Goal: Find contact information: Obtain details needed to contact an individual or organization

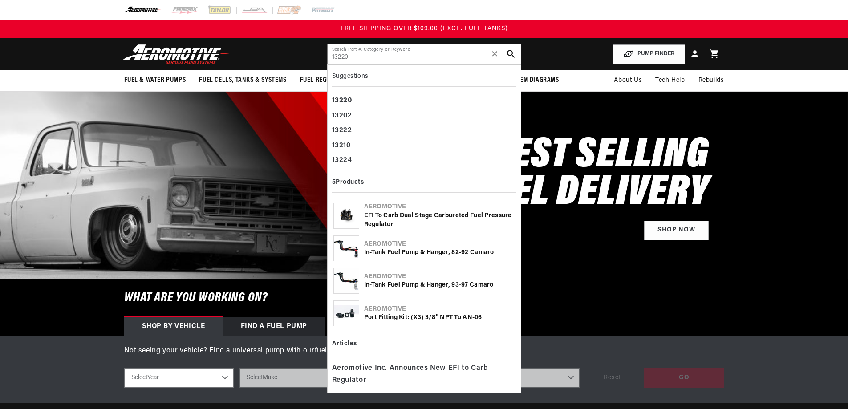
type input "13220"
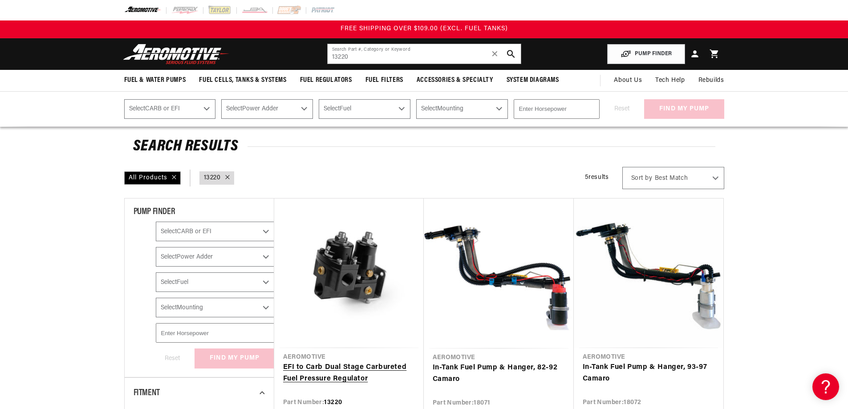
click at [326, 362] on link "EFI to Carb Dual Stage Carbureted Fuel Pressure Regulator" at bounding box center [349, 373] width 132 height 23
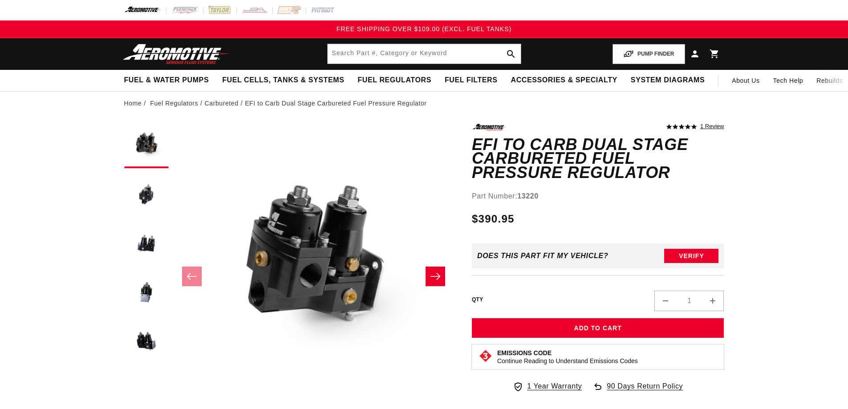
click at [173, 405] on button "Open media 1 in modal" at bounding box center [173, 405] width 0 height 0
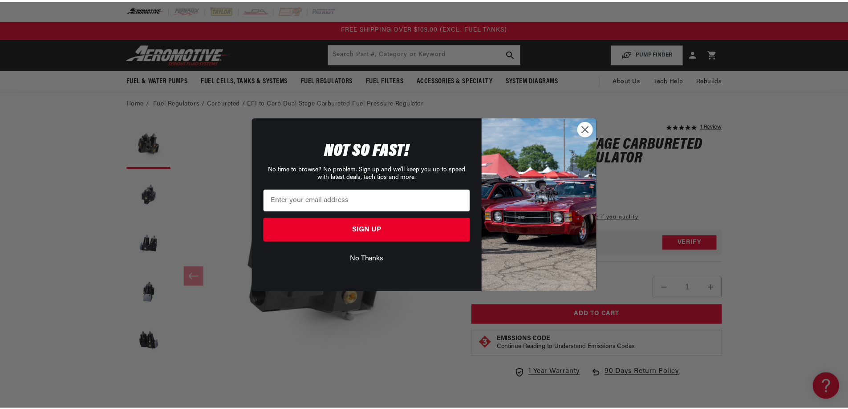
scroll to position [0, 0]
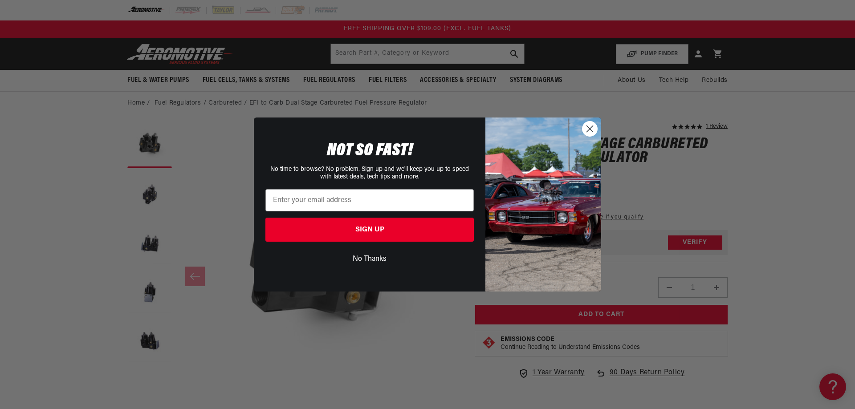
click at [592, 130] on circle "Close dialog" at bounding box center [589, 129] width 15 height 15
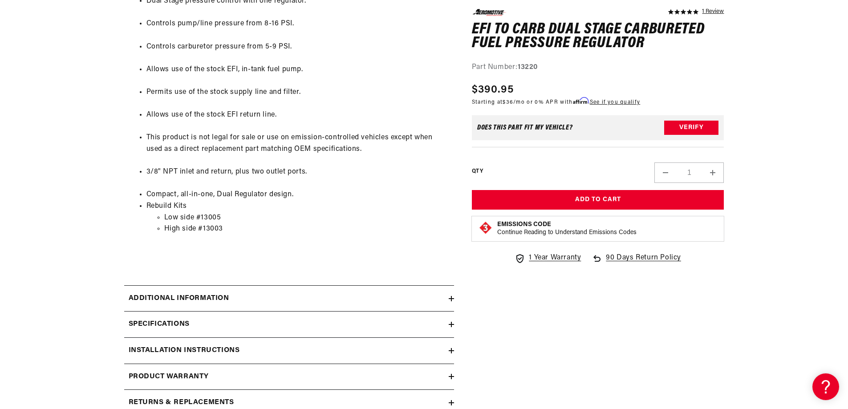
scroll to position [757, 0]
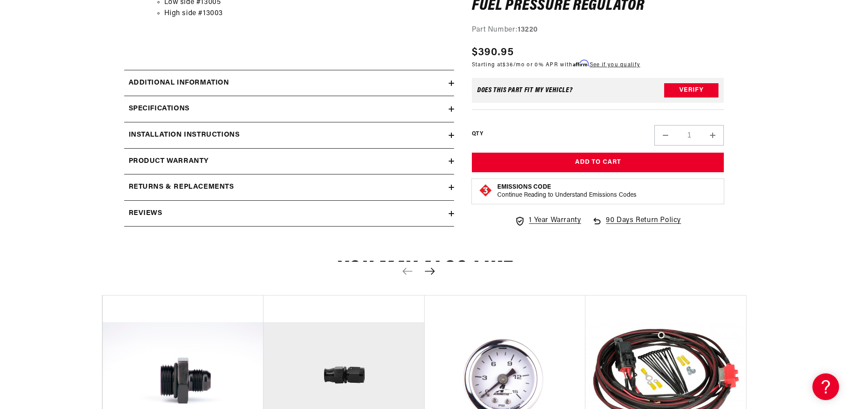
click at [452, 85] on icon at bounding box center [451, 83] width 5 height 5
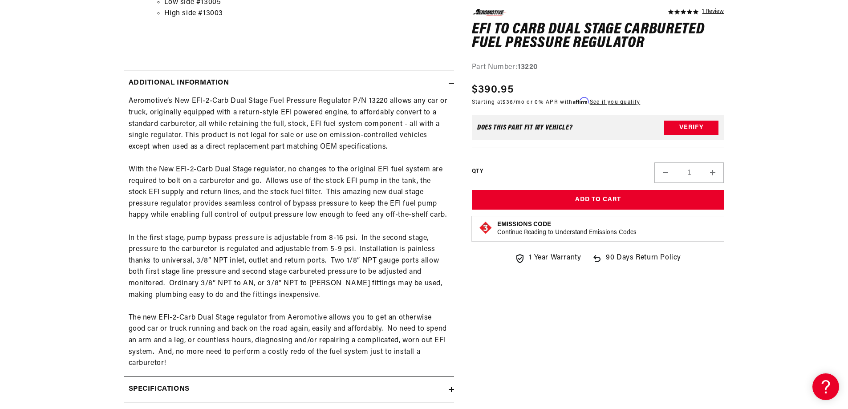
click at [451, 85] on icon at bounding box center [451, 83] width 5 height 5
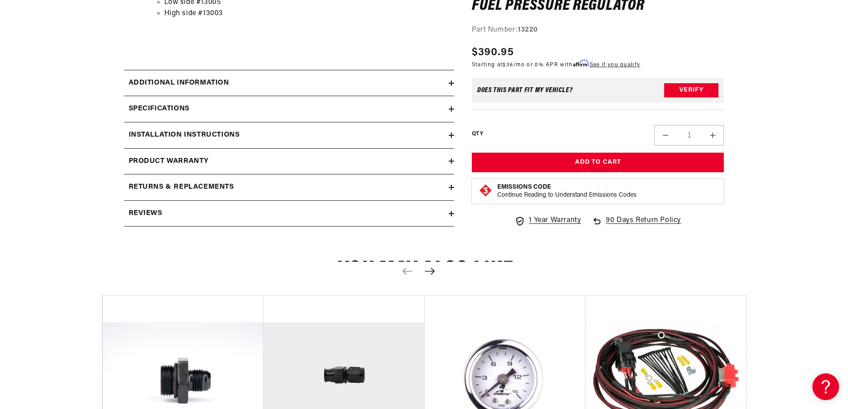
click at [450, 186] on icon at bounding box center [451, 187] width 5 height 5
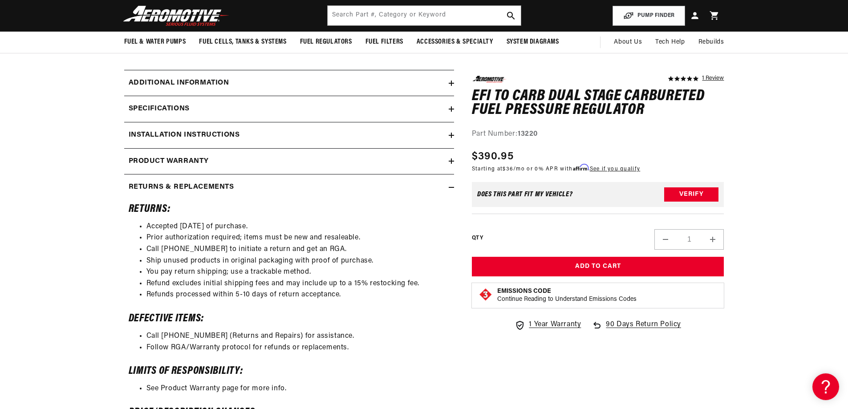
click at [450, 137] on icon at bounding box center [451, 135] width 5 height 5
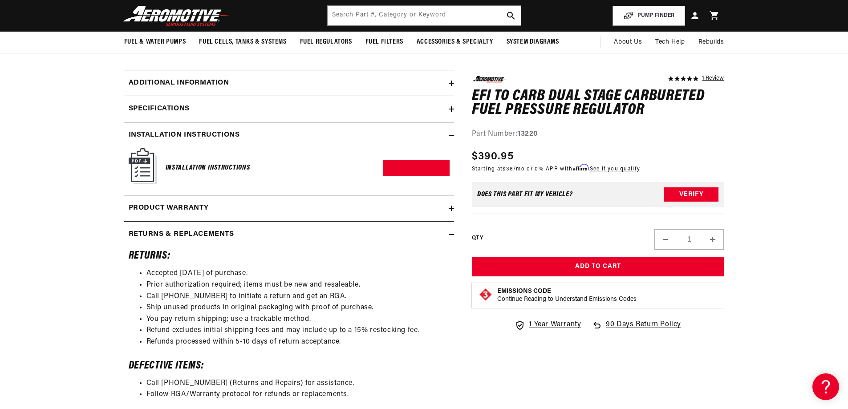
click at [146, 168] on img at bounding box center [143, 166] width 28 height 36
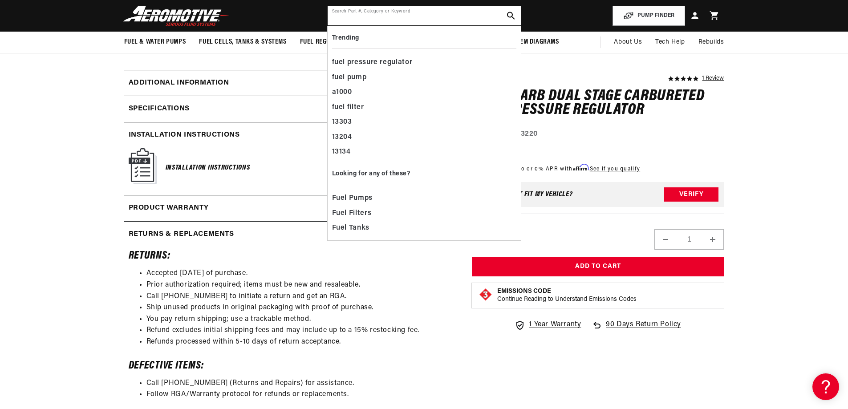
paste input "13005"
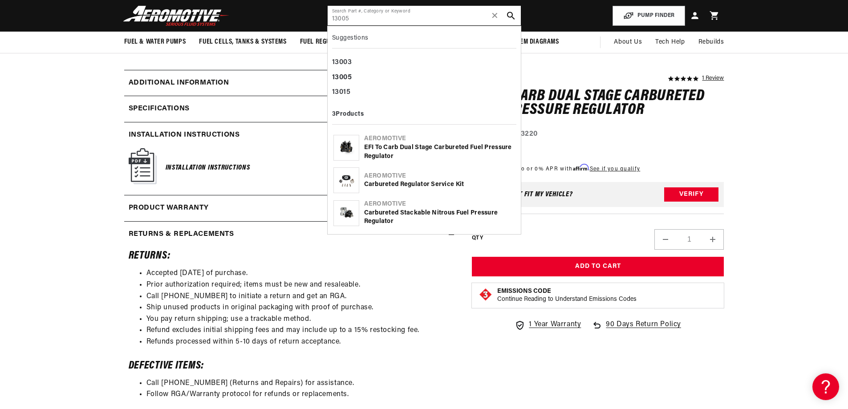
type input "13005"
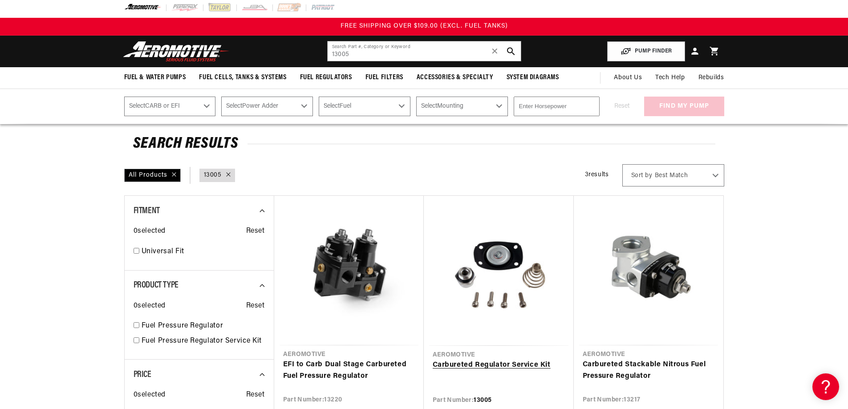
scroll to position [134, 0]
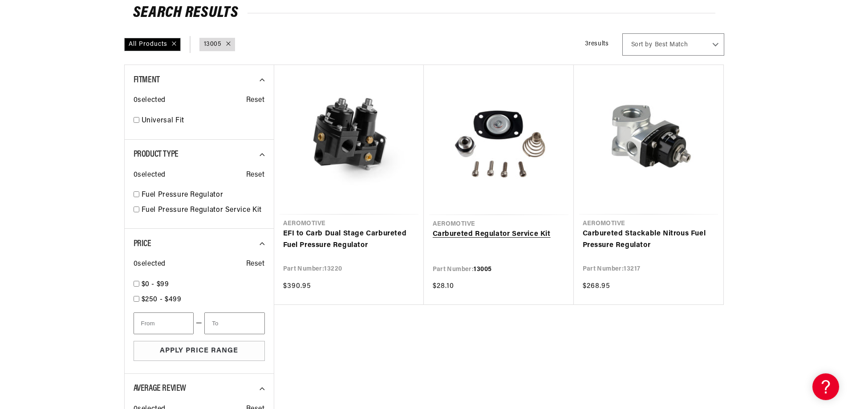
click at [499, 232] on link "Carbureted Regulator Service Kit" at bounding box center [499, 235] width 132 height 12
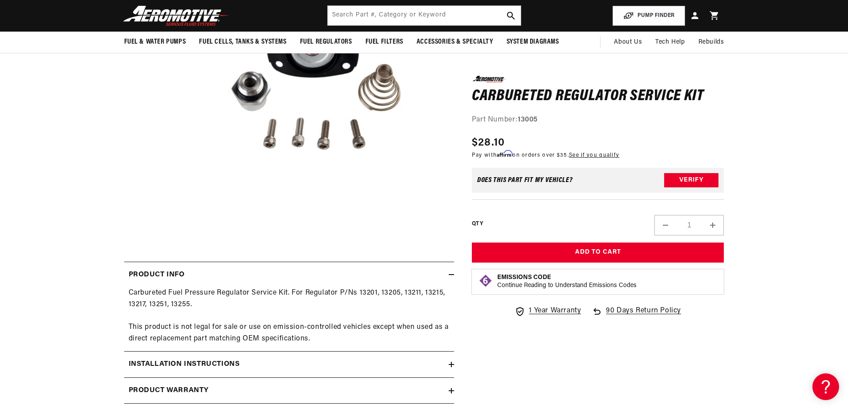
scroll to position [178, 0]
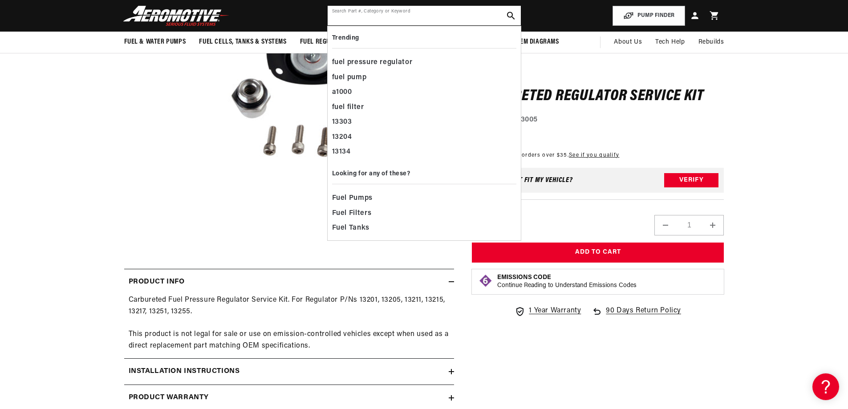
paste input "13003"
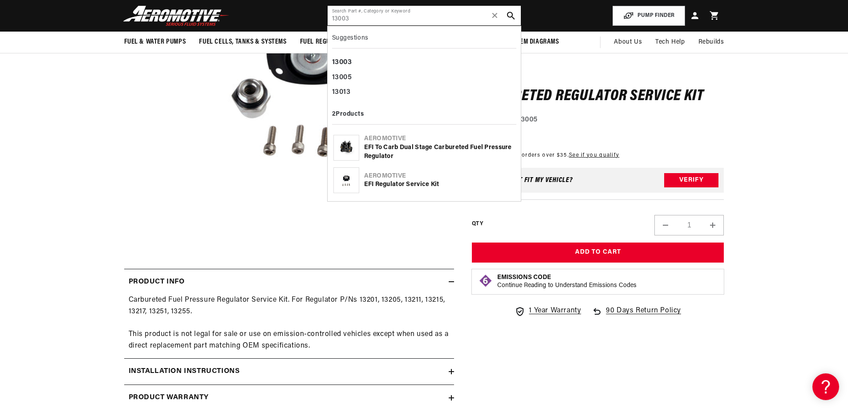
type input "13003"
click at [390, 180] on div "Aeromotive" at bounding box center [439, 176] width 151 height 9
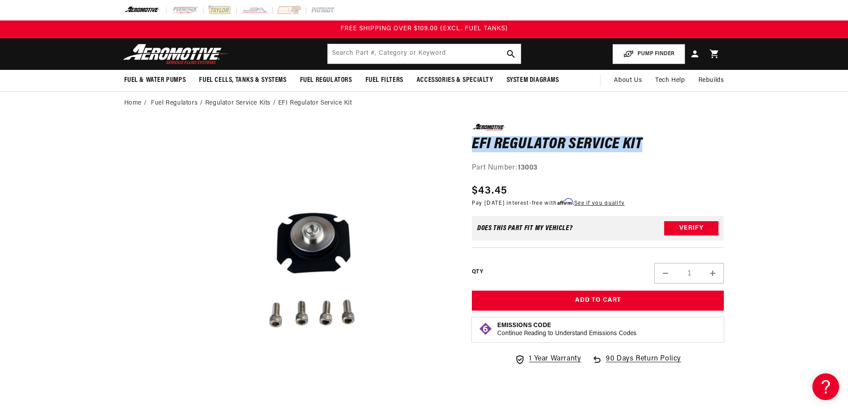
drag, startPoint x: 641, startPoint y: 142, endPoint x: 474, endPoint y: 138, distance: 166.9
click at [474, 138] on h1 "EFI Regulator Service Kit" at bounding box center [598, 145] width 252 height 14
copy h1 "EFI Regulator Service Kit"
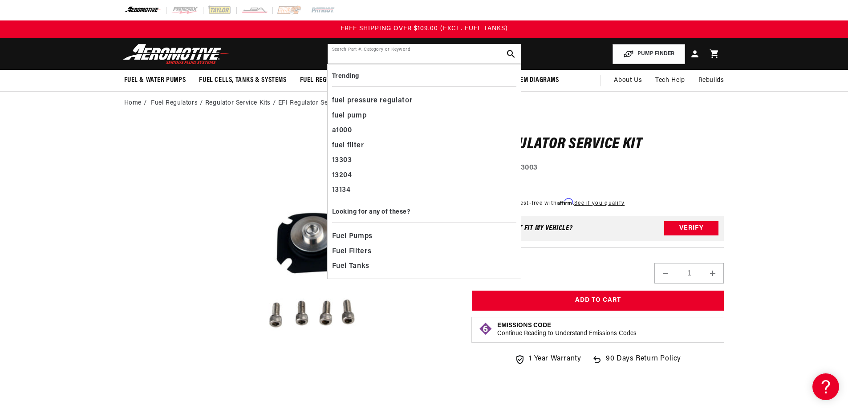
paste input "EFI Regulator Service Kit"
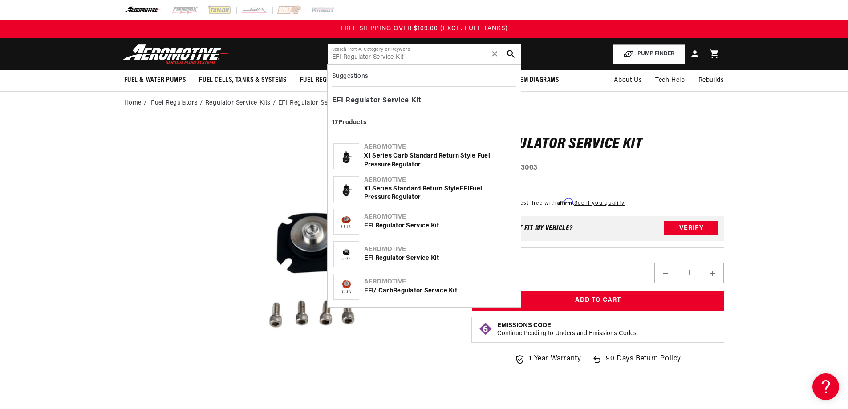
type input "EFI Regulator Service Kit"
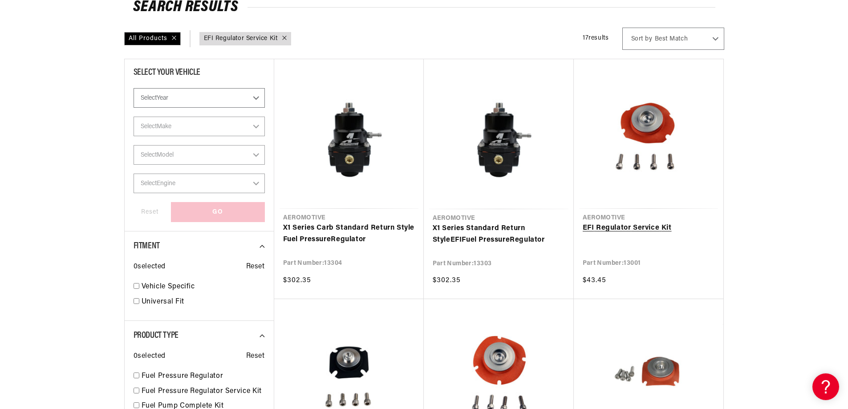
scroll to position [223, 0]
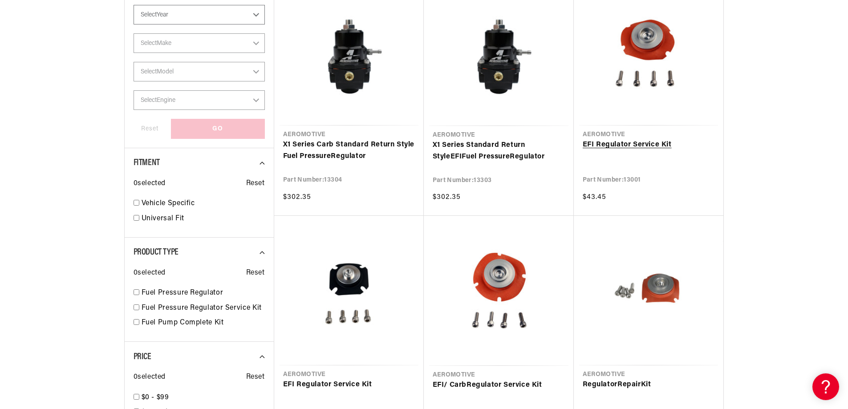
click at [661, 139] on link "EFI Regulator Service Kit" at bounding box center [649, 145] width 132 height 12
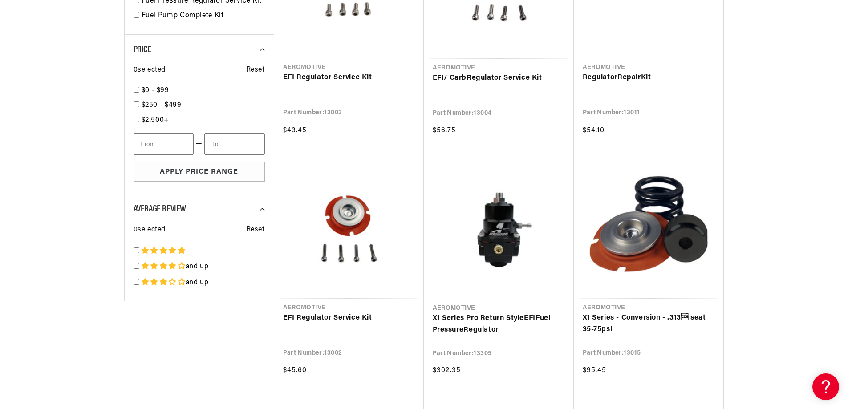
scroll to position [579, 0]
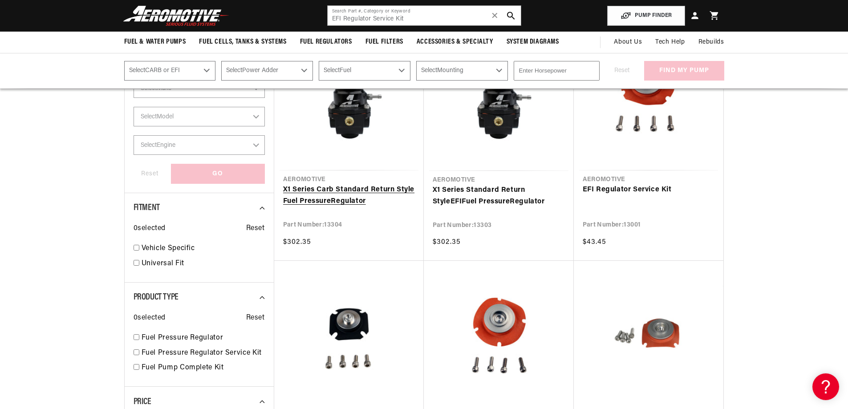
scroll to position [45, 0]
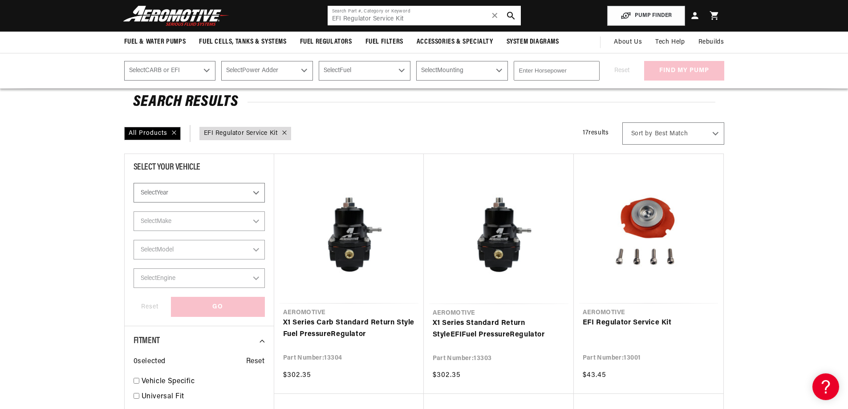
click at [393, 15] on input "EFI Regulator Service Kit" at bounding box center [424, 16] width 193 height 20
click at [496, 17] on span "✕" at bounding box center [495, 15] width 8 height 14
type input "13220"
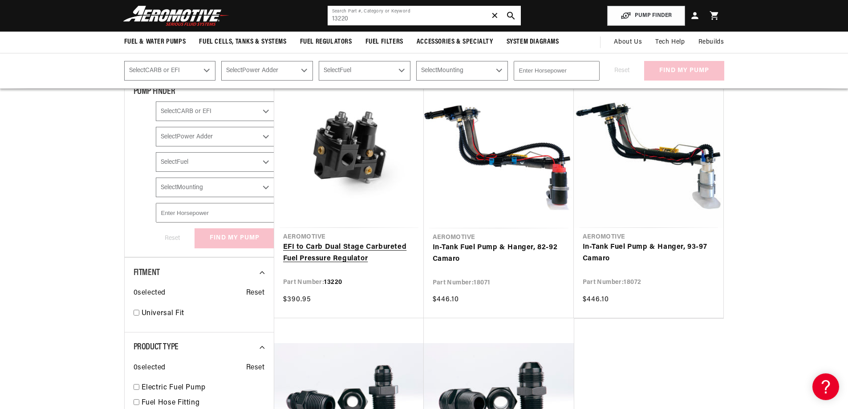
scroll to position [89, 0]
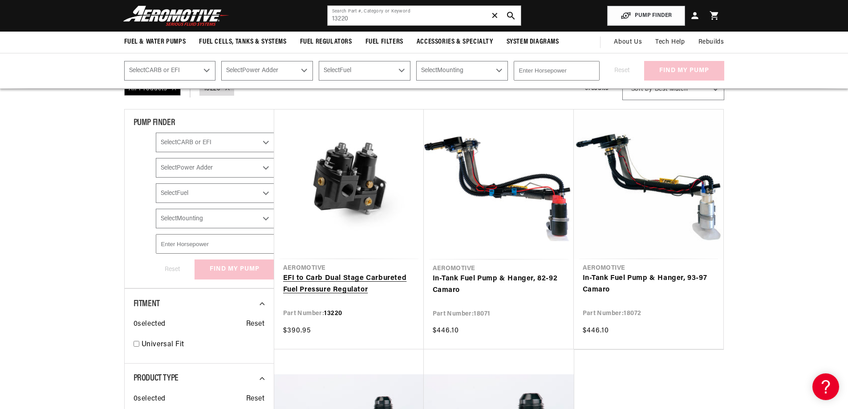
click at [320, 276] on link "EFI to Carb Dual Stage Carbureted Fuel Pressure Regulator" at bounding box center [349, 284] width 132 height 23
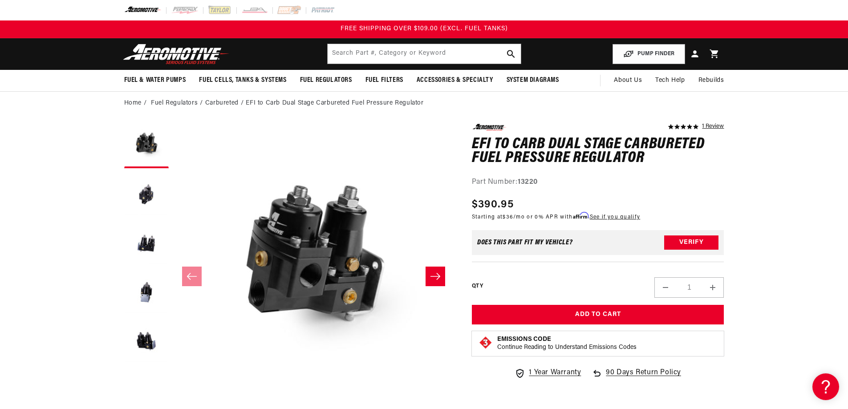
click at [548, 371] on span "1 Year Warranty" at bounding box center [555, 373] width 52 height 12
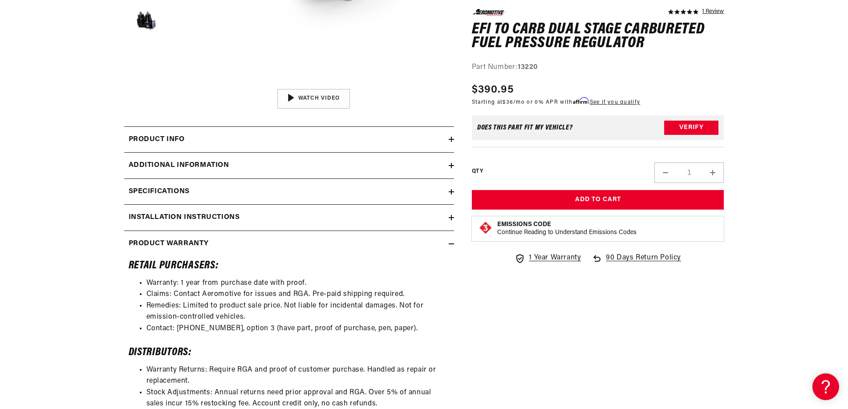
scroll to position [373, 0]
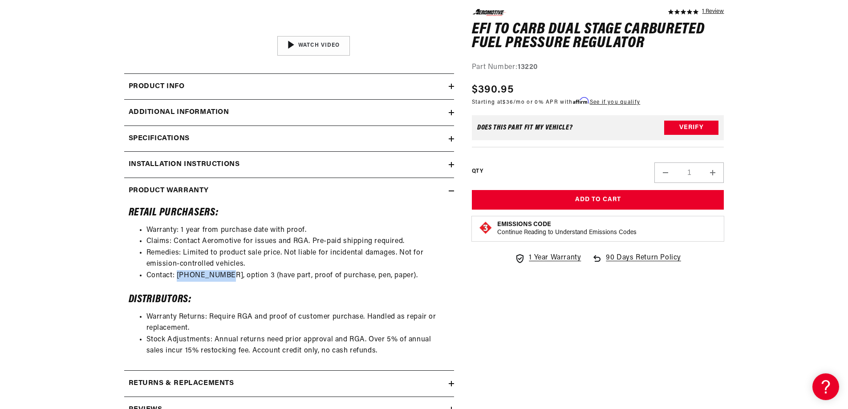
drag, startPoint x: 222, startPoint y: 276, endPoint x: 177, endPoint y: 272, distance: 45.1
click at [177, 272] on li "Contact: [PHONE_NUMBER], option 3 (have part, proof of purchase, pen, paper)." at bounding box center [297, 276] width 303 height 12
click at [224, 274] on li "Contact: [PHONE_NUMBER], option 3 (have part, proof of purchase, pen, paper)." at bounding box center [297, 276] width 303 height 12
click at [224, 275] on li "Contact: [PHONE_NUMBER], option 3 (have part, proof of purchase, pen, paper)." at bounding box center [297, 276] width 303 height 12
drag, startPoint x: 222, startPoint y: 274, endPoint x: 178, endPoint y: 276, distance: 44.1
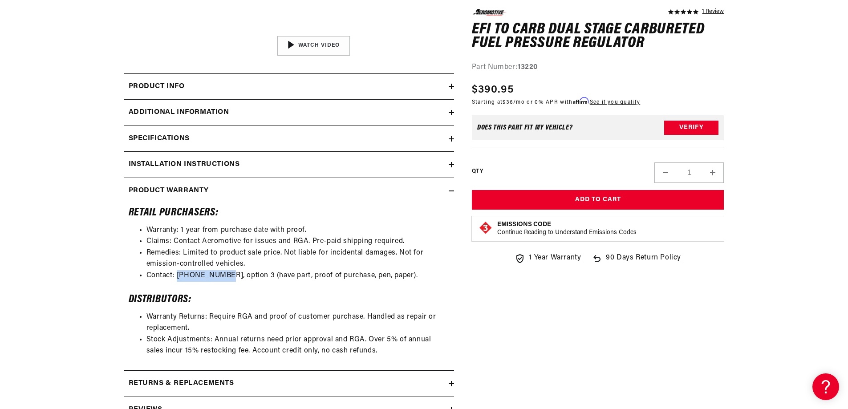
click at [178, 276] on li "Contact: [PHONE_NUMBER], option 3 (have part, proof of purchase, pen, paper)." at bounding box center [297, 276] width 303 height 12
copy li "[PHONE_NUMBER]"
